Goal: Complete application form

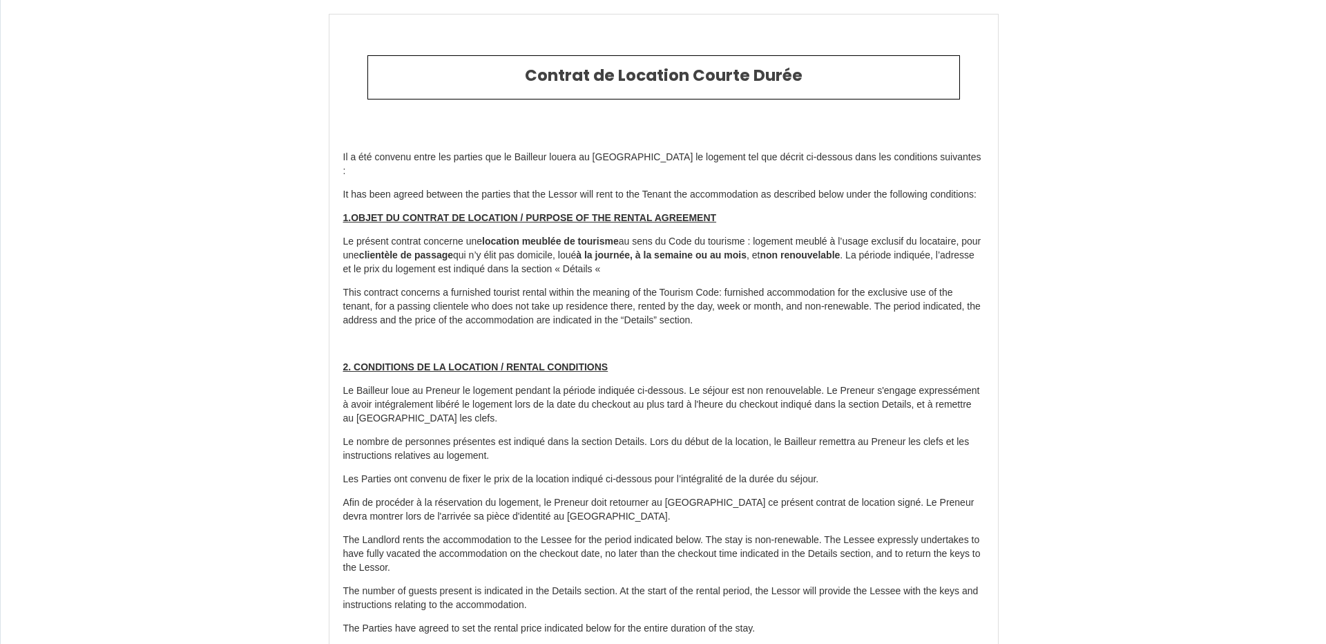
type input "6187888"
type input "Villa Campagne - Piscine Intérieure & jacuzzi"
type input "[STREET_ADDRESS]"
type input "54700"
type input "Jezainville"
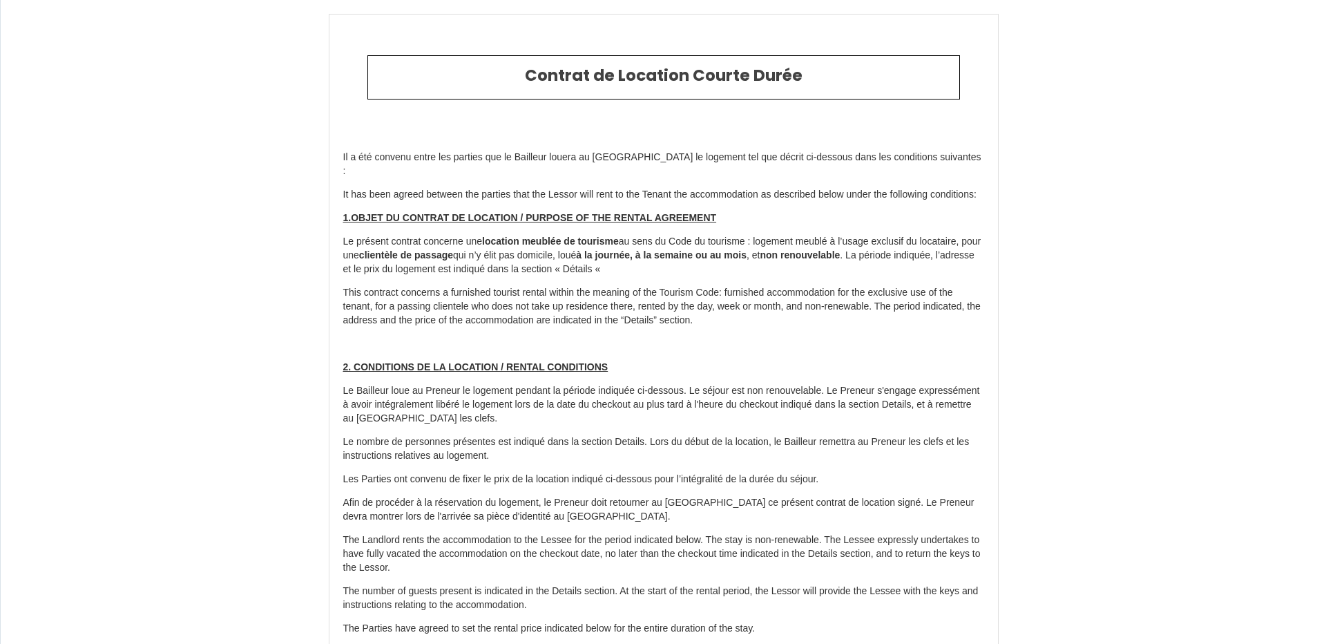
type input "[GEOGRAPHIC_DATA]"
type input "[DATE]"
type input "10"
type input "0"
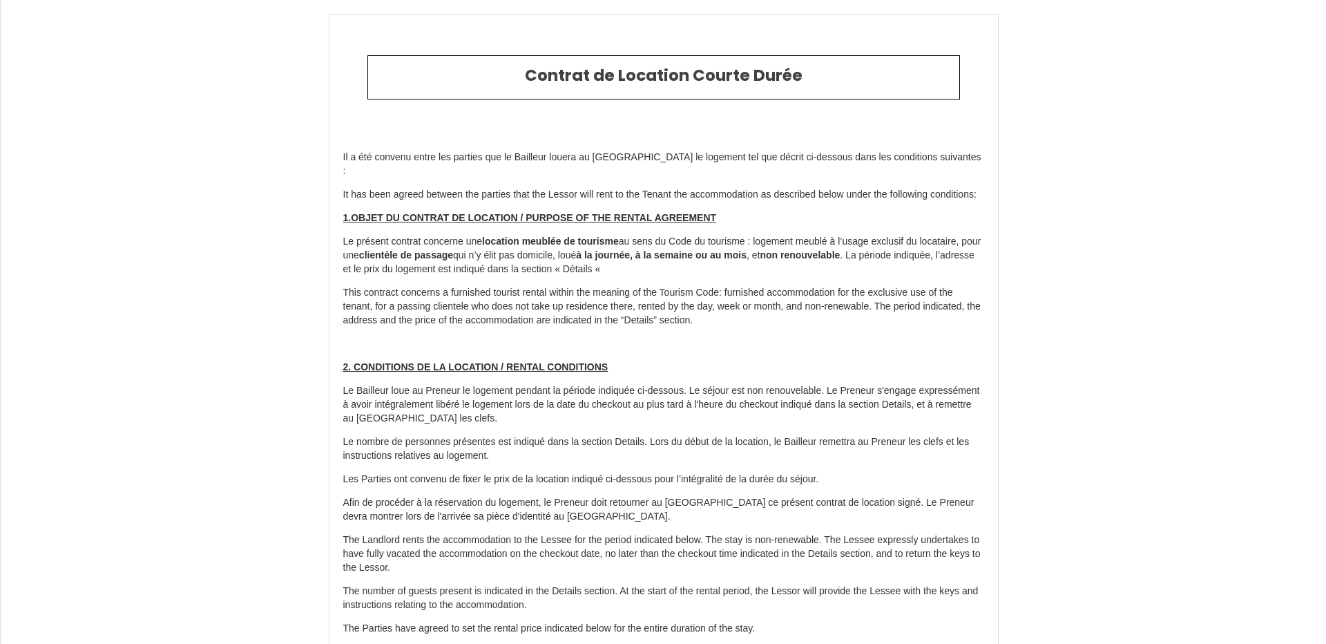
type input "1500"
type input "1525.85"
type input "SCI"
type input "[PERSON_NAME]"
type input "24 chemin de verezl"
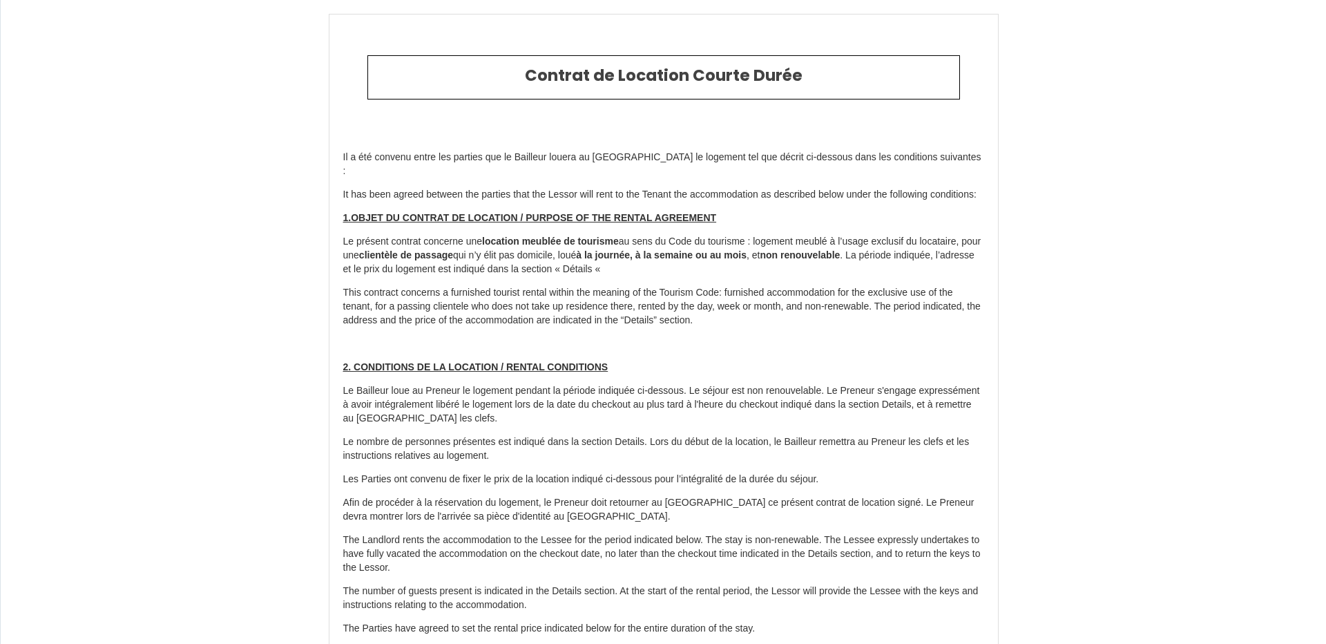
type input "54700"
type input "Jezainville"
type input "[GEOGRAPHIC_DATA]"
type input "[EMAIL_ADDRESS][DOMAIN_NAME]"
type input "[PERSON_NAME]"
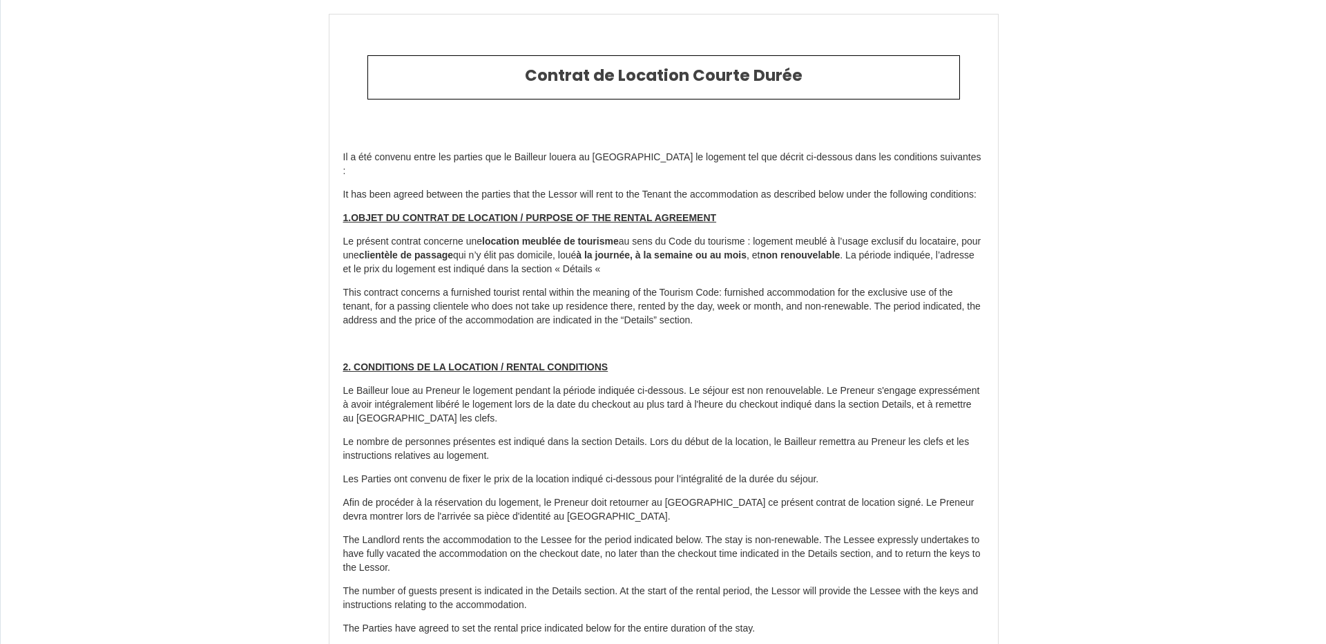
type input "Sauvage"
type input "[EMAIL_ADDRESS][DOMAIN_NAME]"
type input "[PHONE_NUMBER]"
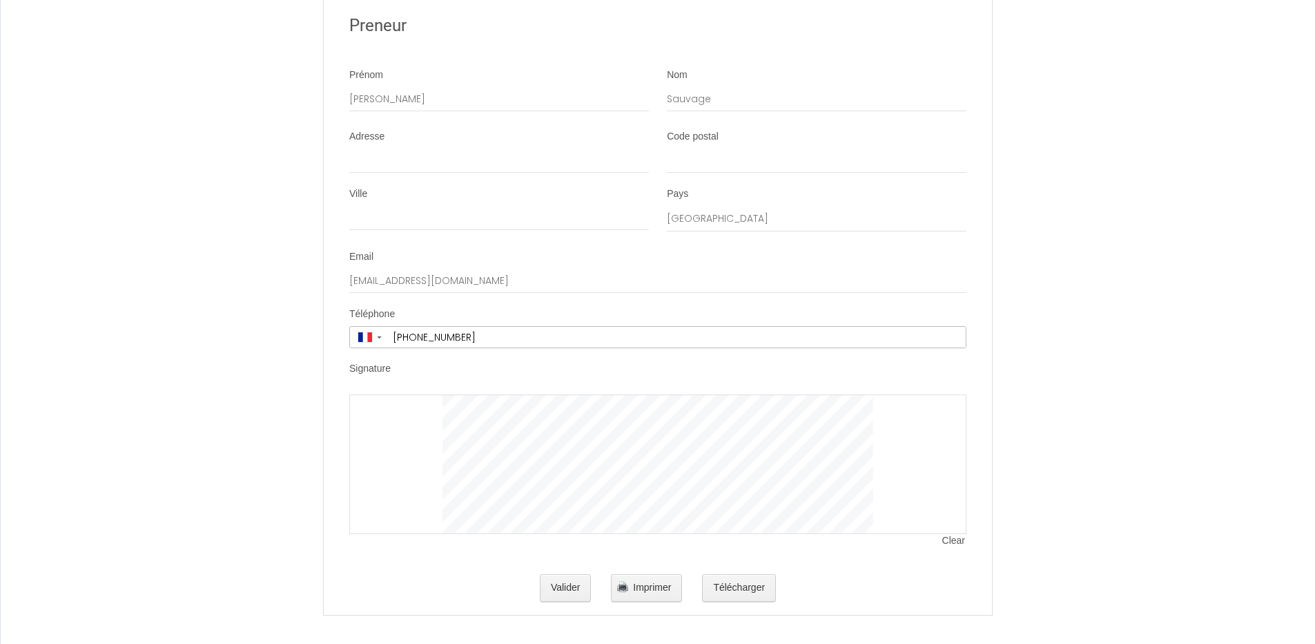
scroll to position [3998, 0]
click at [908, 470] on div at bounding box center [657, 458] width 617 height 139
click at [954, 537] on span "Clear" at bounding box center [955, 535] width 24 height 14
click at [957, 532] on span "Clear" at bounding box center [955, 535] width 24 height 14
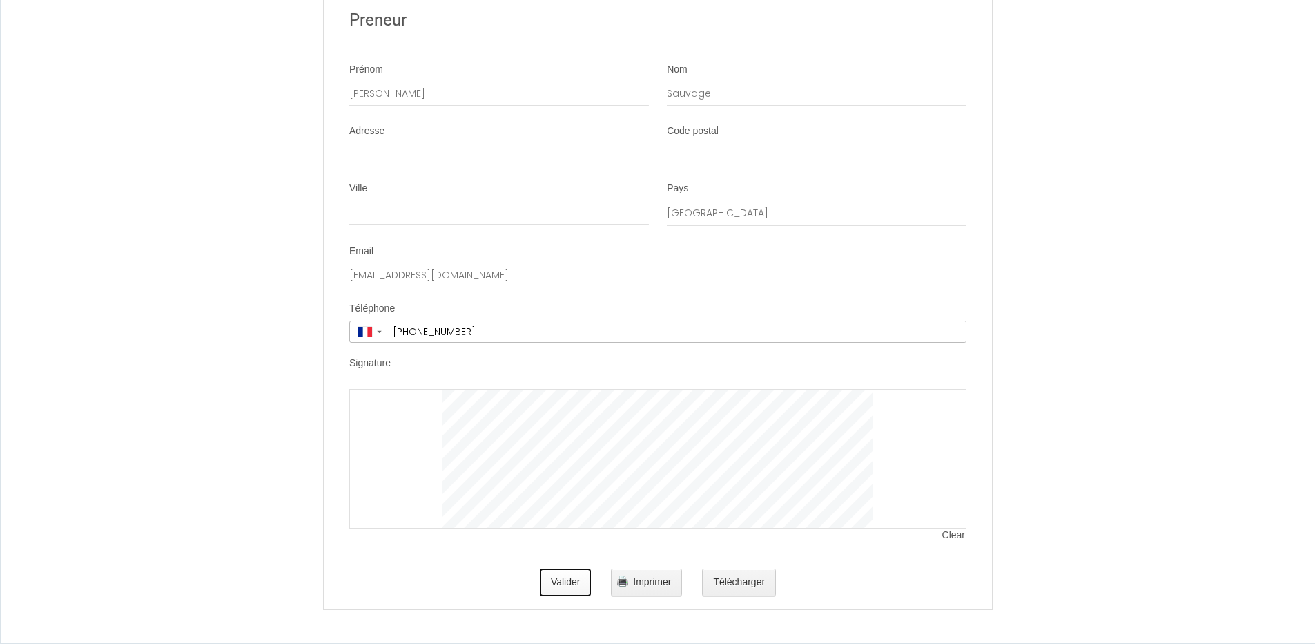
click at [566, 581] on button "Valider" at bounding box center [566, 582] width 52 height 28
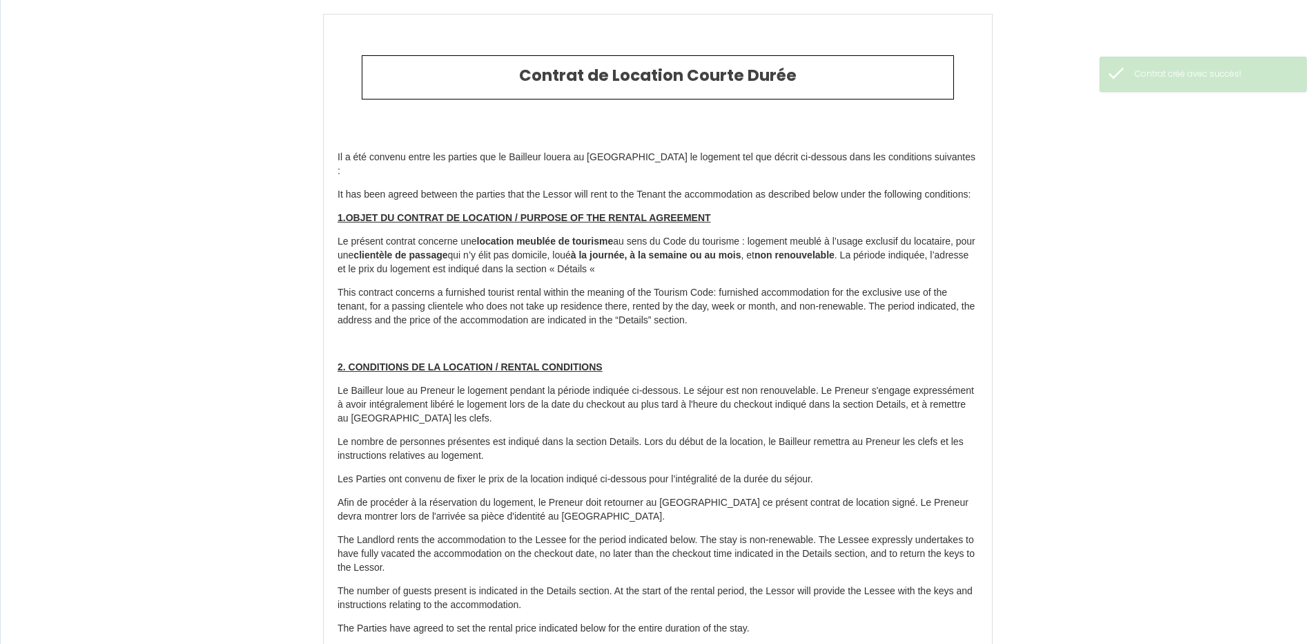
type input "180"
type input "1324"
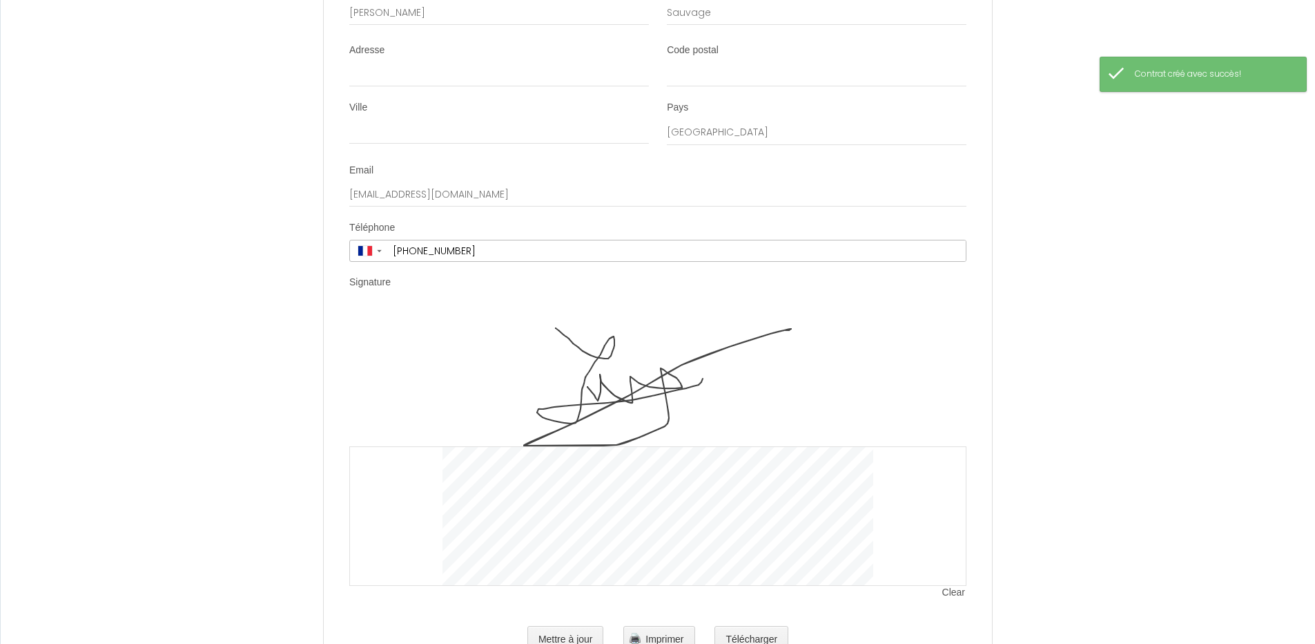
scroll to position [4136, 0]
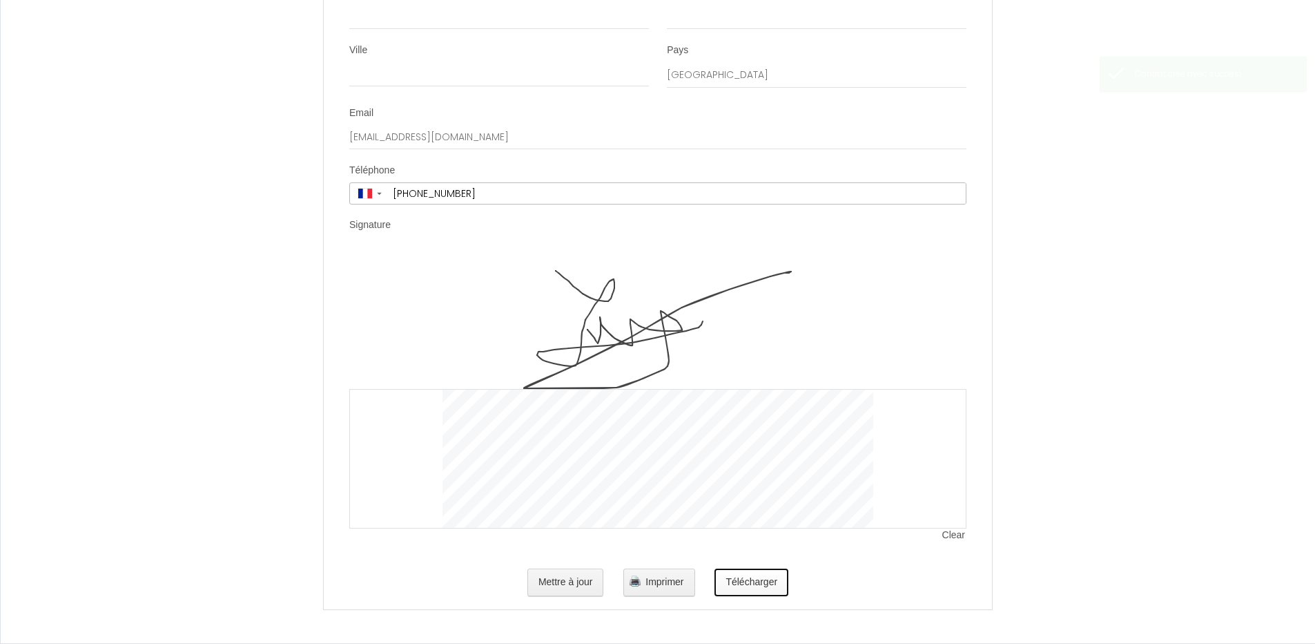
click at [771, 584] on button "Télécharger" at bounding box center [752, 582] width 74 height 28
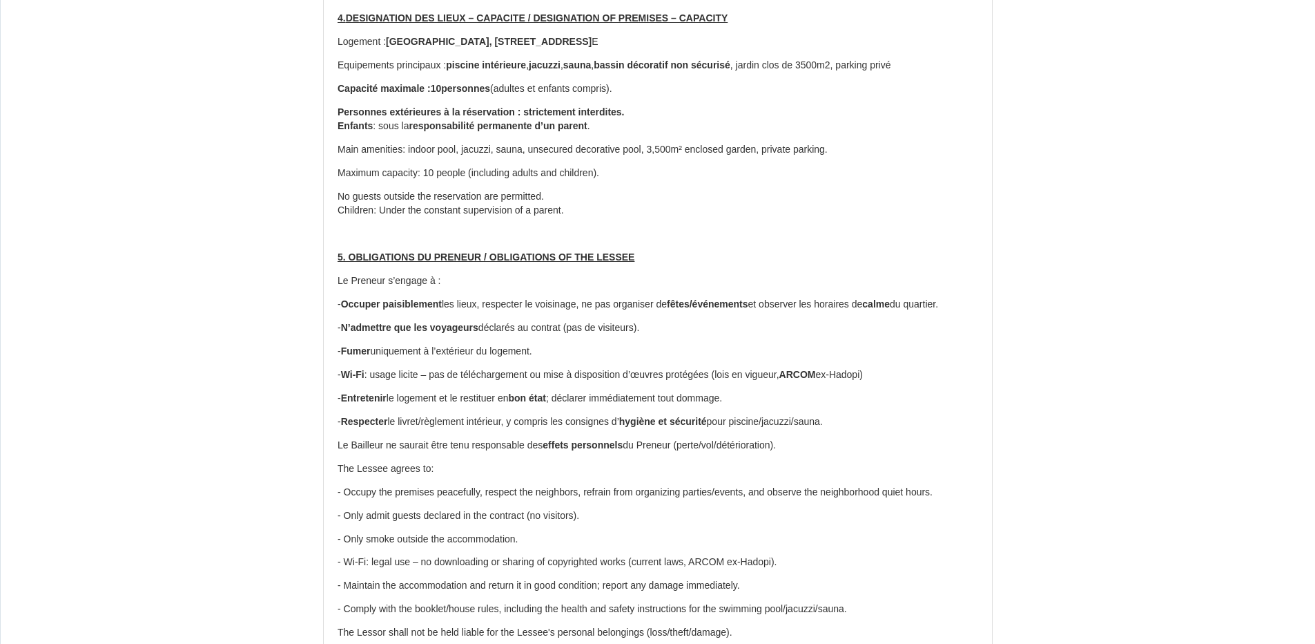
scroll to position [0, 0]
